Goal: Transaction & Acquisition: Purchase product/service

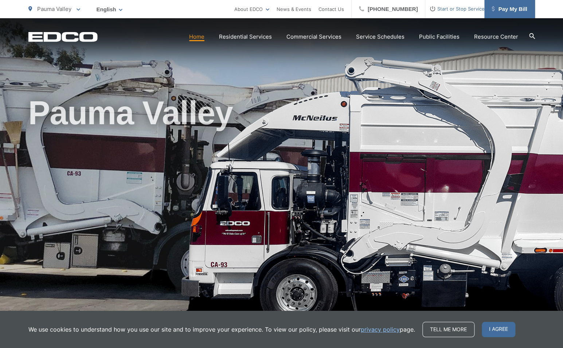
click at [500, 8] on span "Pay My Bill" at bounding box center [509, 9] width 35 height 9
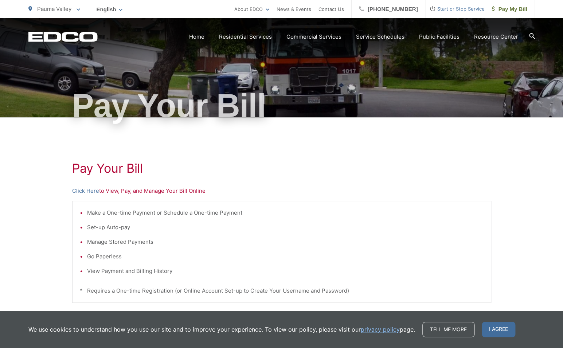
scroll to position [30, 0]
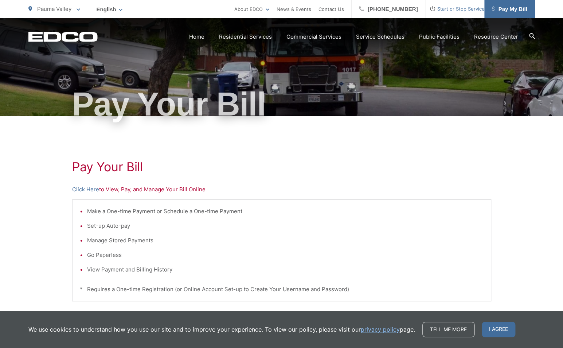
click at [512, 8] on span "Pay My Bill" at bounding box center [509, 9] width 35 height 9
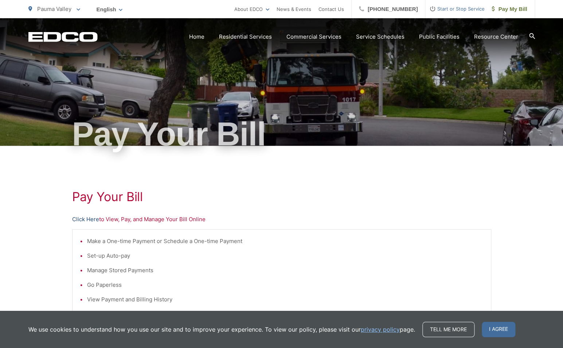
click at [90, 219] on link "Click Here" at bounding box center [85, 219] width 27 height 9
